Goal: Check status: Check status

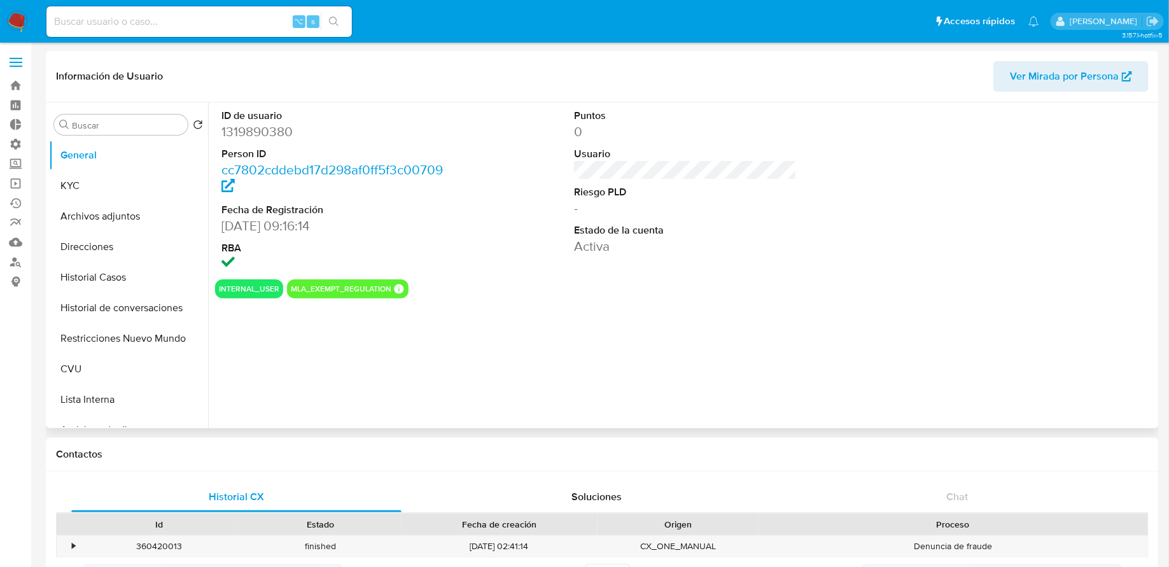
select select "10"
click at [177, 25] on input at bounding box center [198, 21] width 305 height 17
paste input "izjxcHqIxXeueIj7PAaaZRnC"
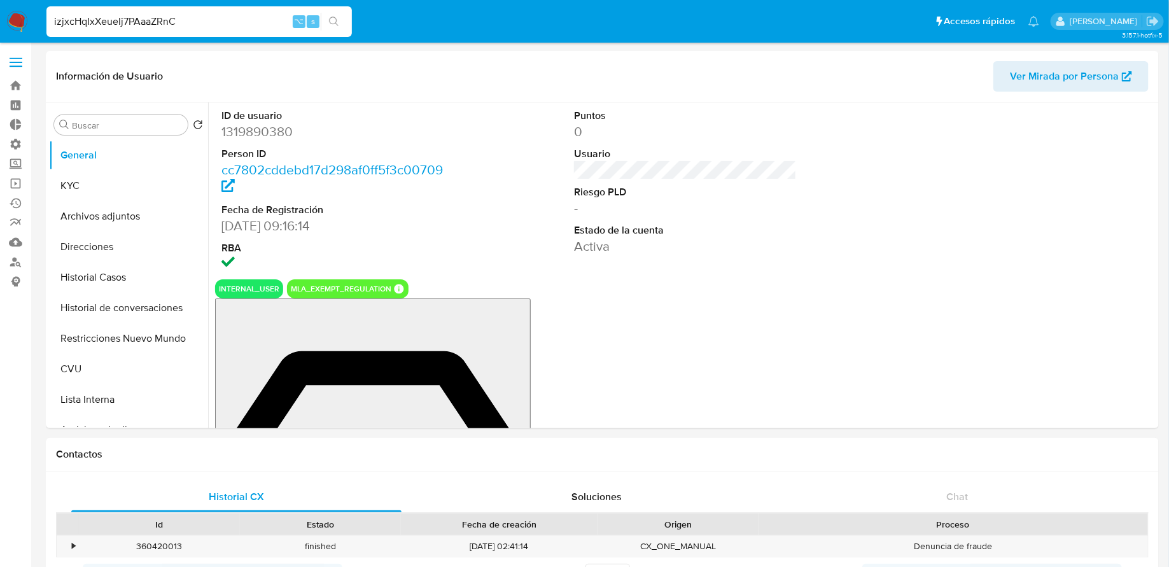
type input "izjxcHqIxXeueIj7PAaaZRnC"
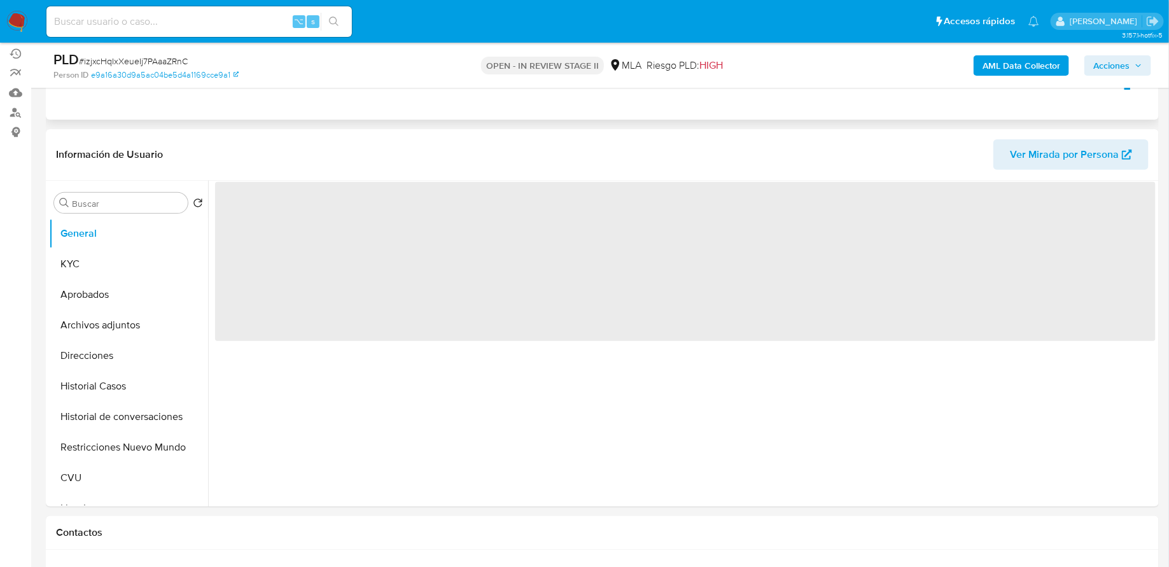
scroll to position [169, 0]
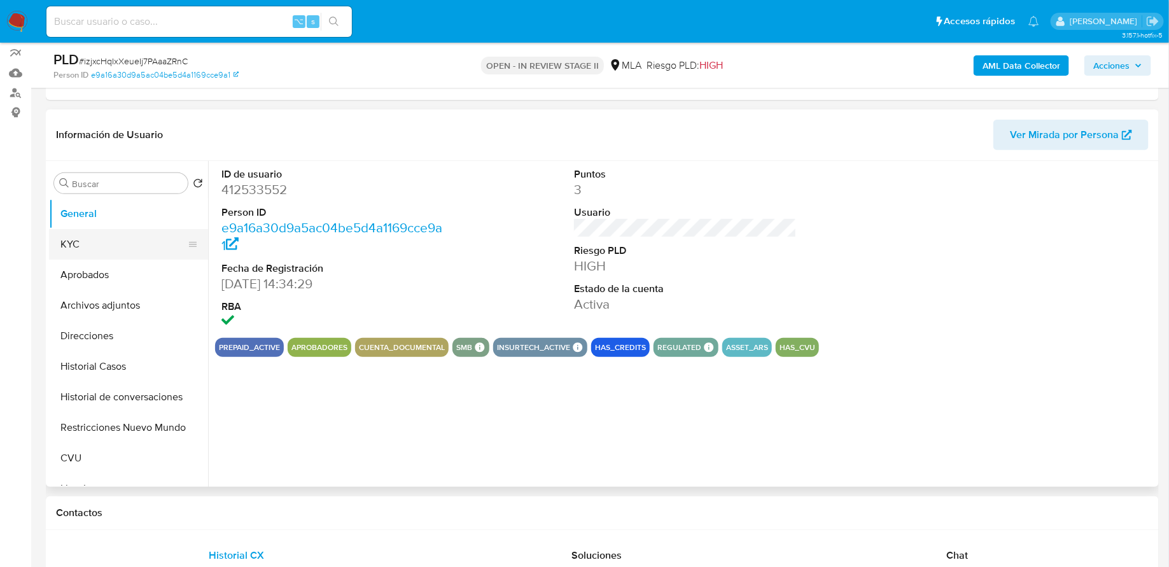
select select "10"
click at [92, 235] on button "KYC" at bounding box center [123, 244] width 149 height 31
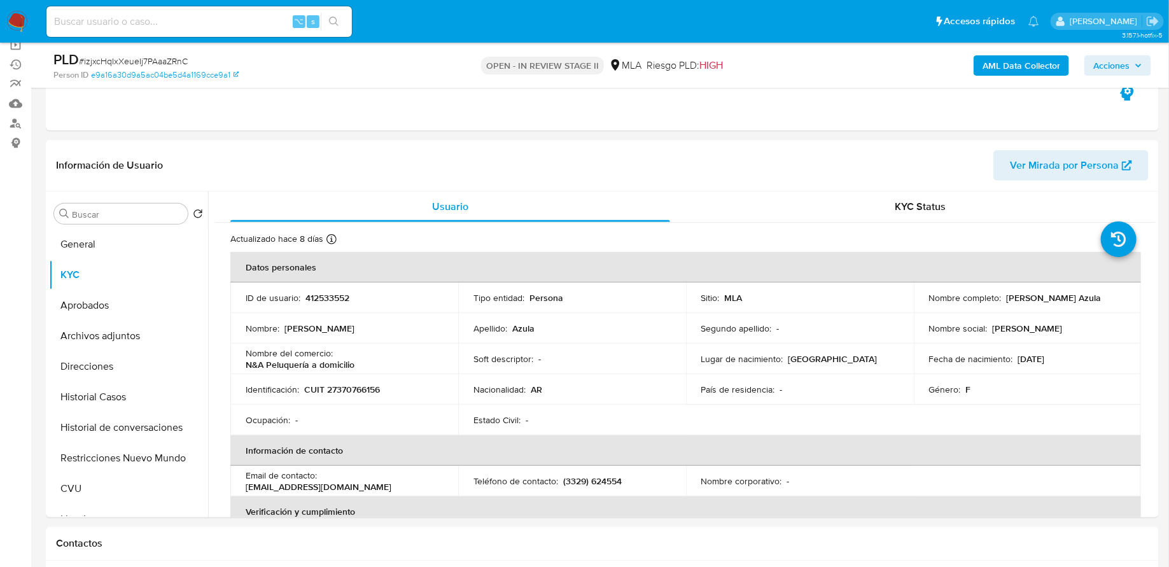
scroll to position [201, 0]
